Goal: Find specific page/section: Find specific page/section

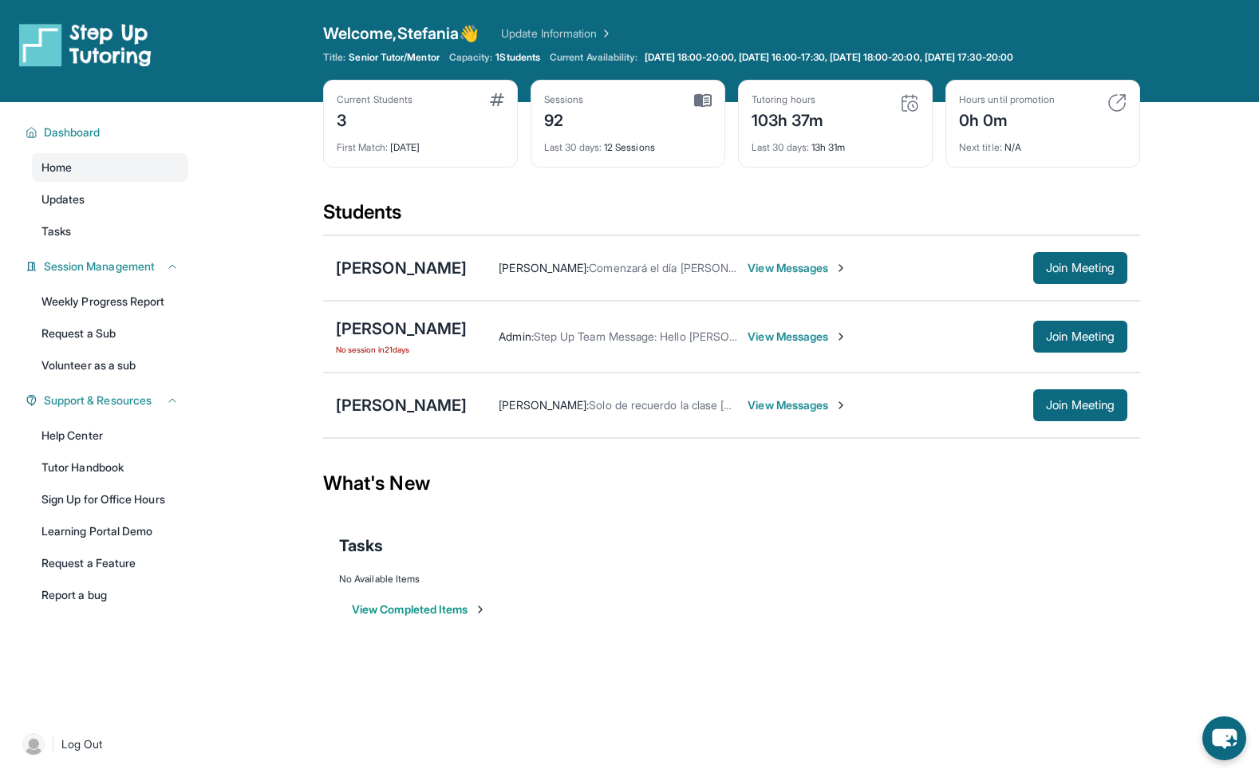
click at [847, 270] on img at bounding box center [841, 268] width 13 height 13
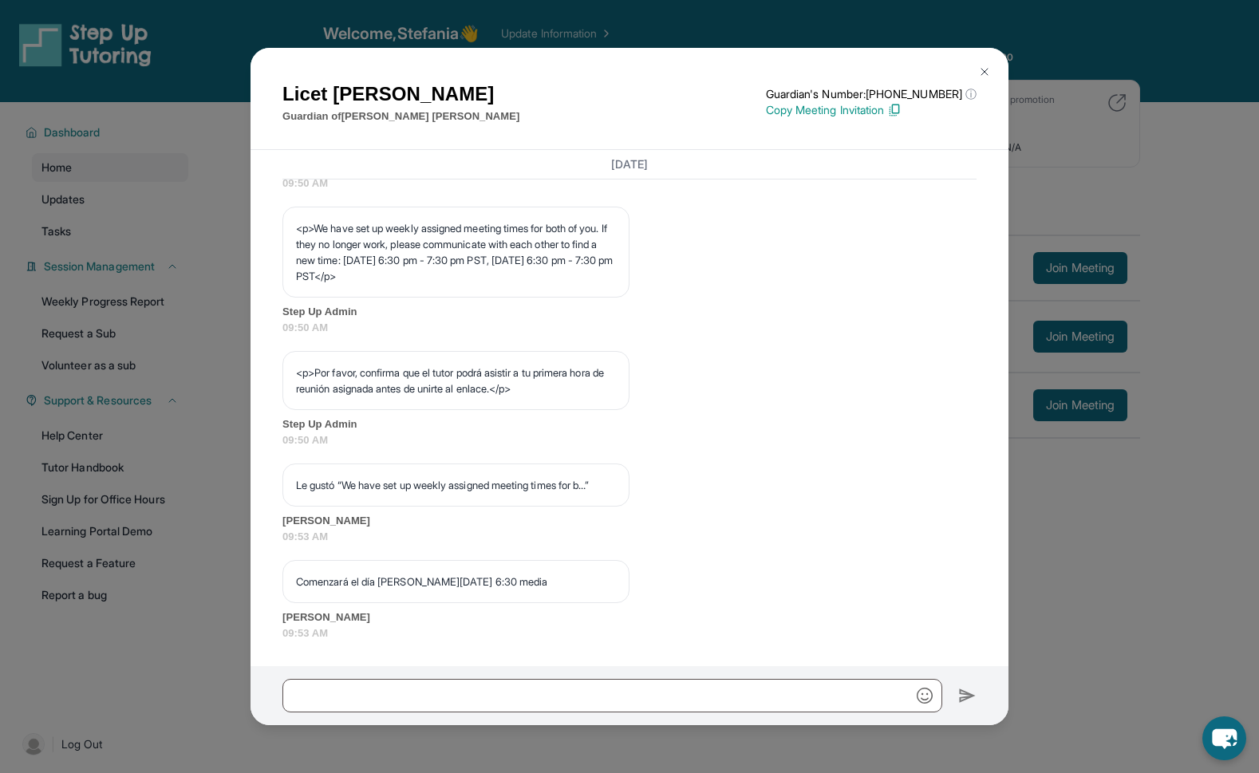
scroll to position [931, 0]
click at [981, 71] on img at bounding box center [984, 71] width 13 height 13
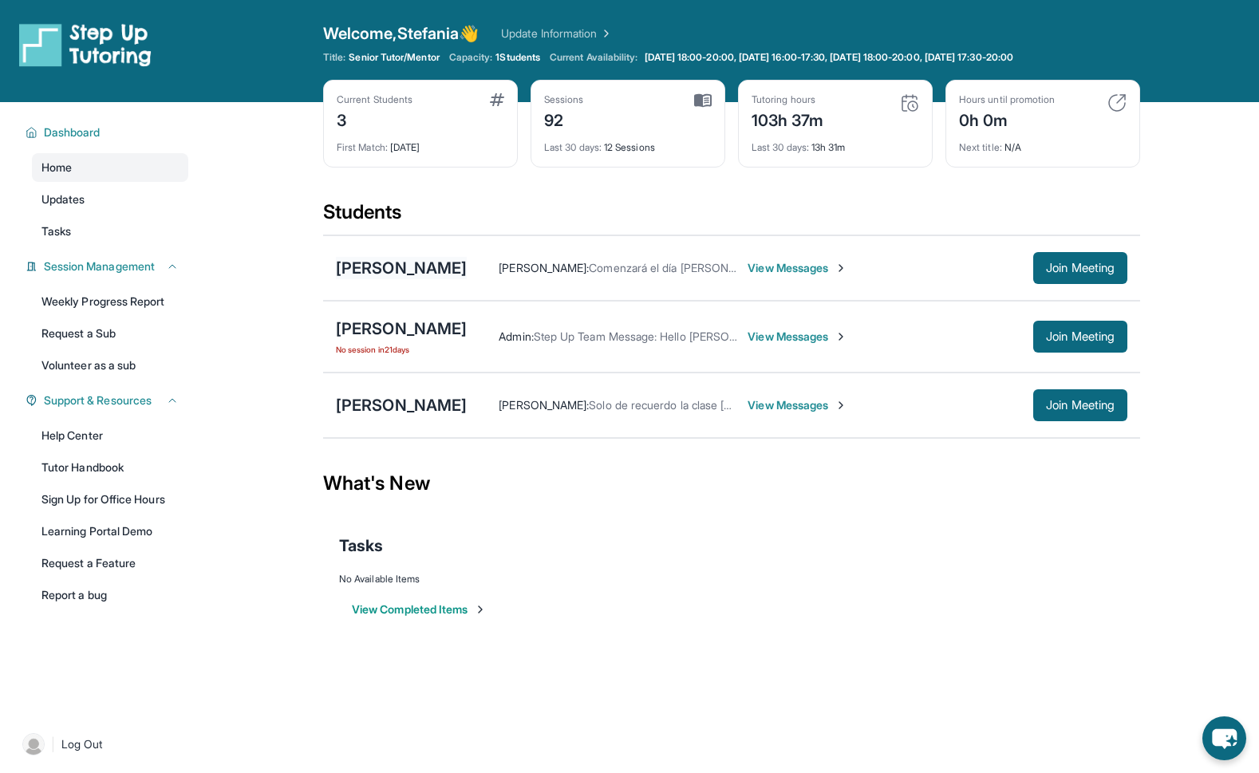
click at [449, 269] on div "[PERSON_NAME]" at bounding box center [401, 268] width 131 height 22
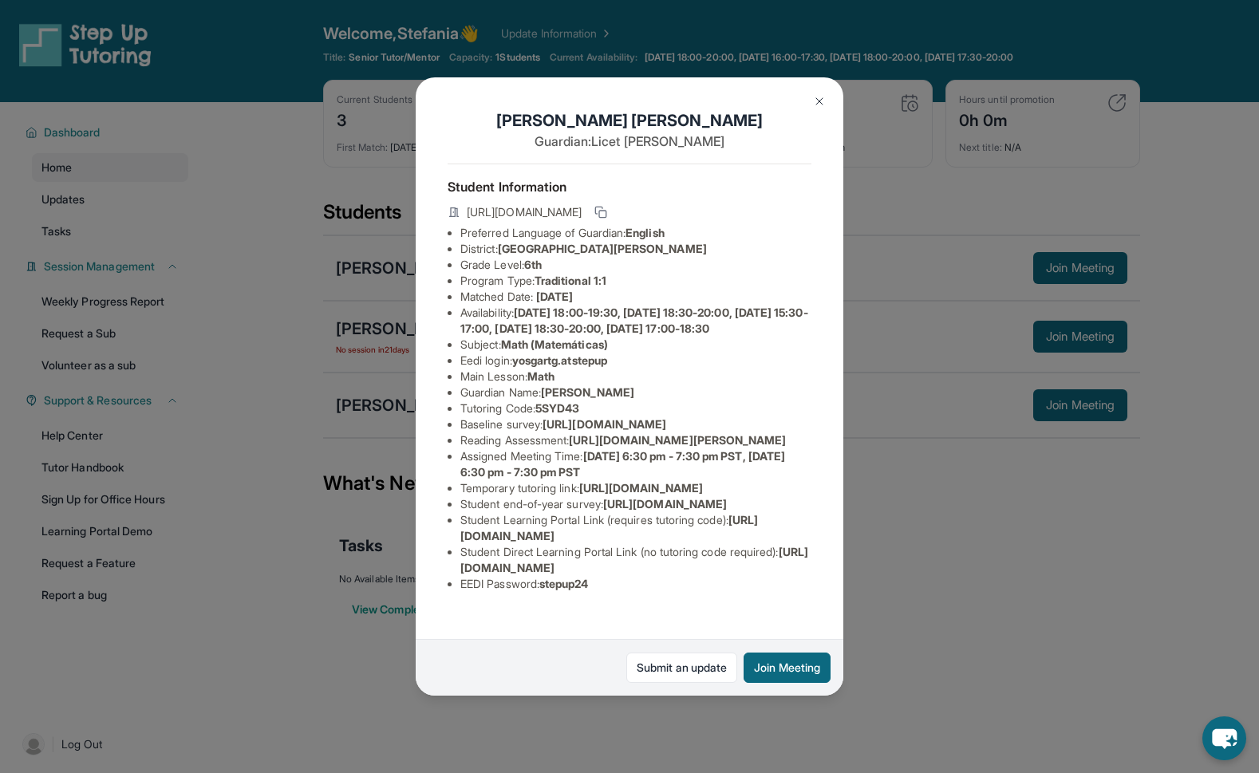
scroll to position [26, 0]
click at [560, 385] on span "[PERSON_NAME]" at bounding box center [587, 392] width 93 height 14
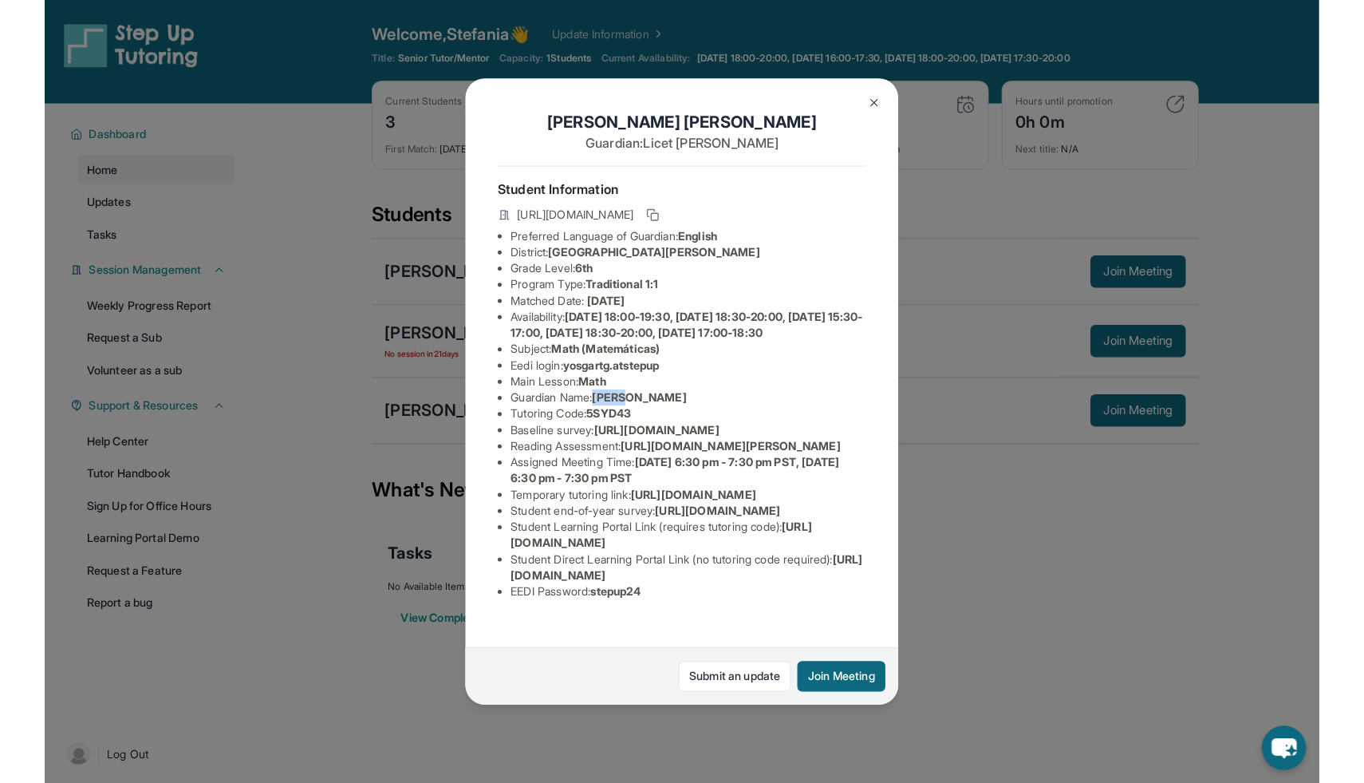
scroll to position [0, 0]
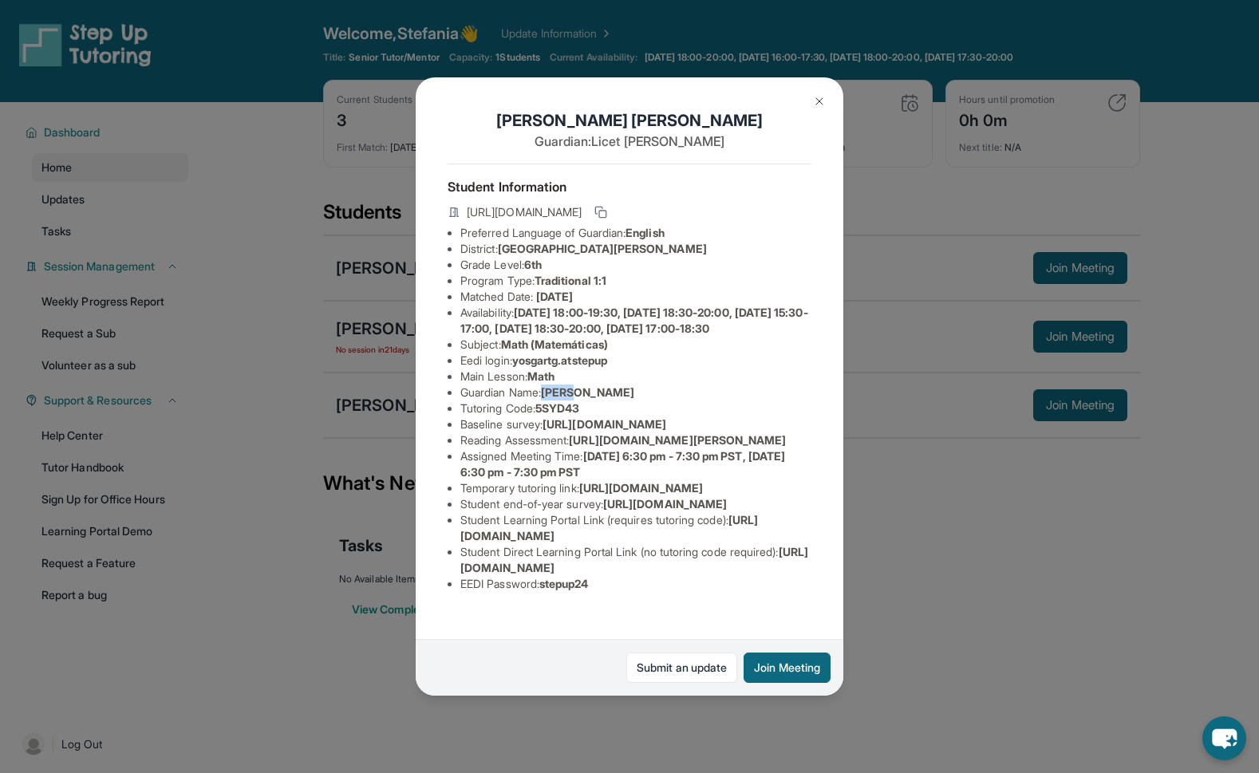
click at [815, 98] on img at bounding box center [819, 101] width 13 height 13
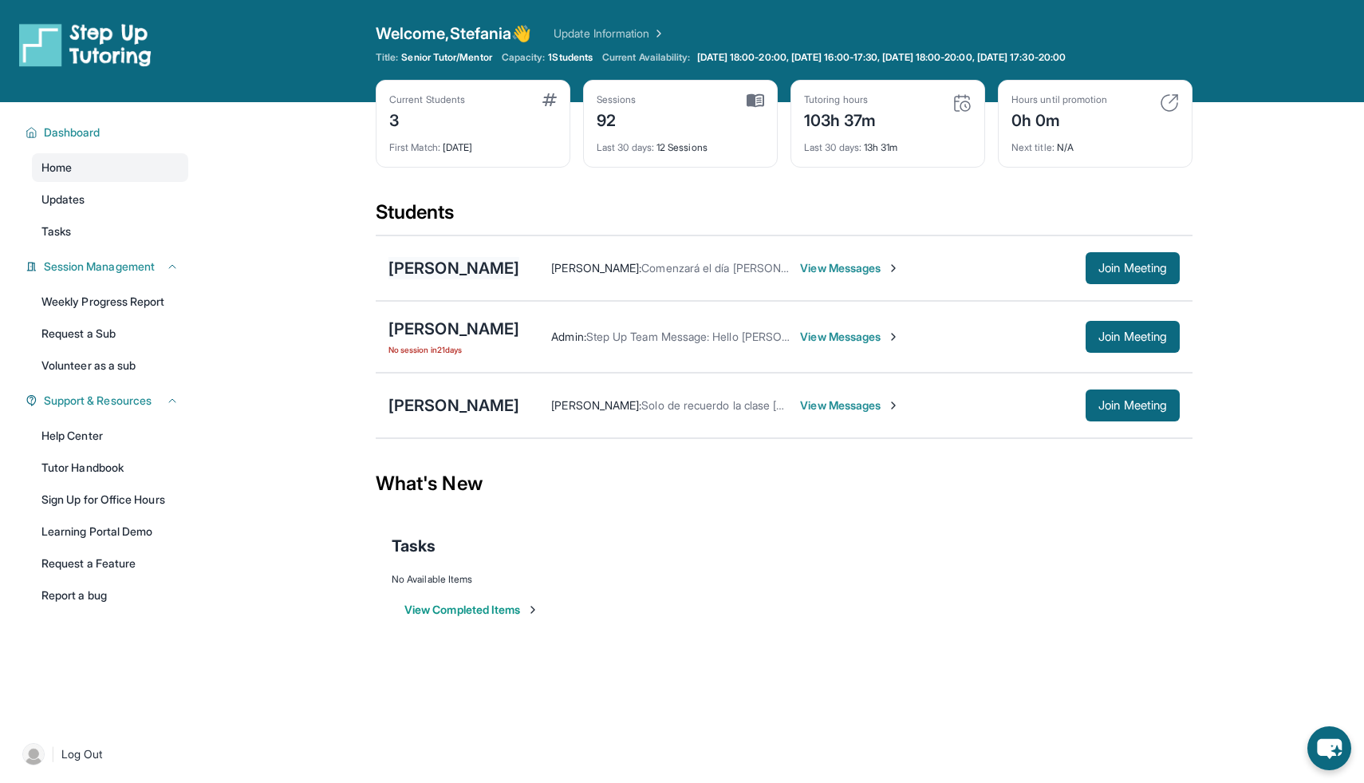
click at [488, 269] on div "[PERSON_NAME]" at bounding box center [454, 268] width 131 height 22
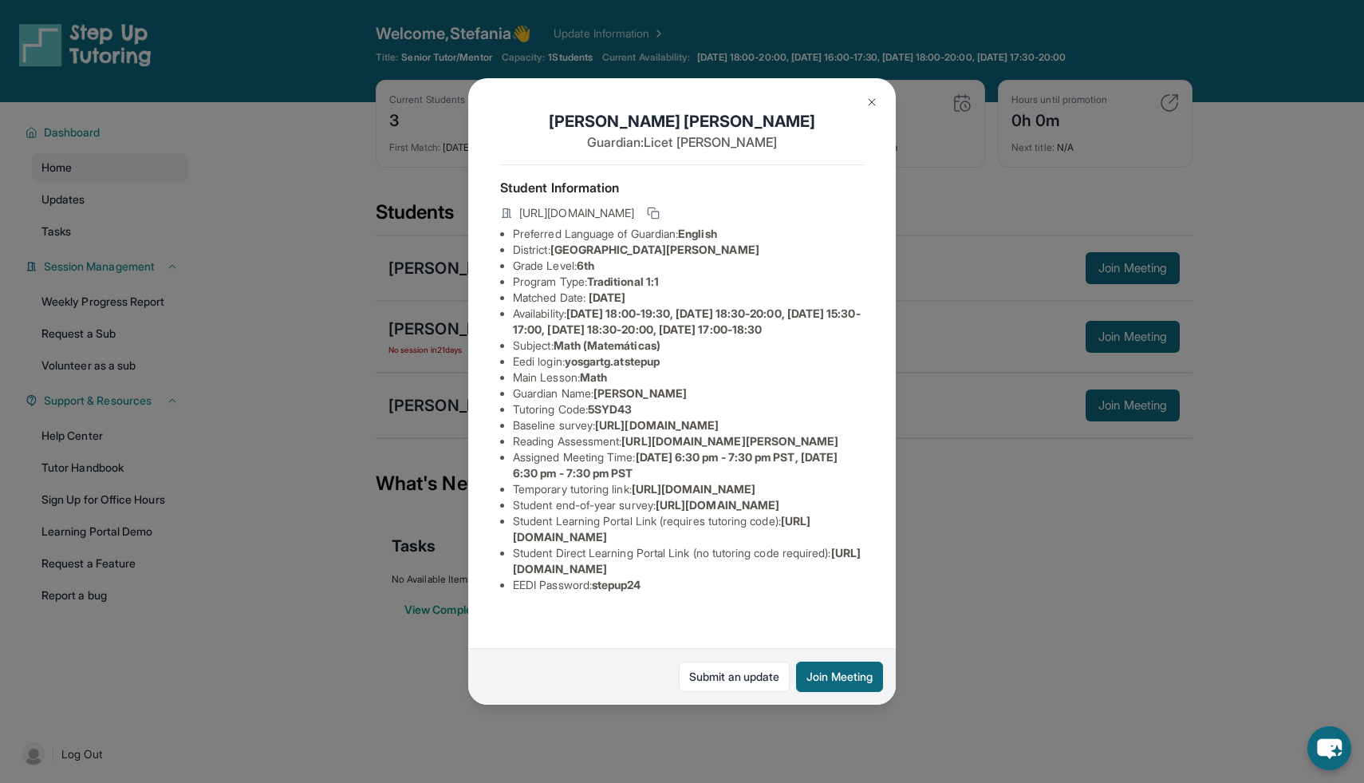
scroll to position [156, 0]
click at [950, 333] on div "[PERSON_NAME] Guardian: [PERSON_NAME] Student Information [URL][DOMAIN_NAME] Pr…" at bounding box center [682, 391] width 1364 height 783
